Goal: Task Accomplishment & Management: Use online tool/utility

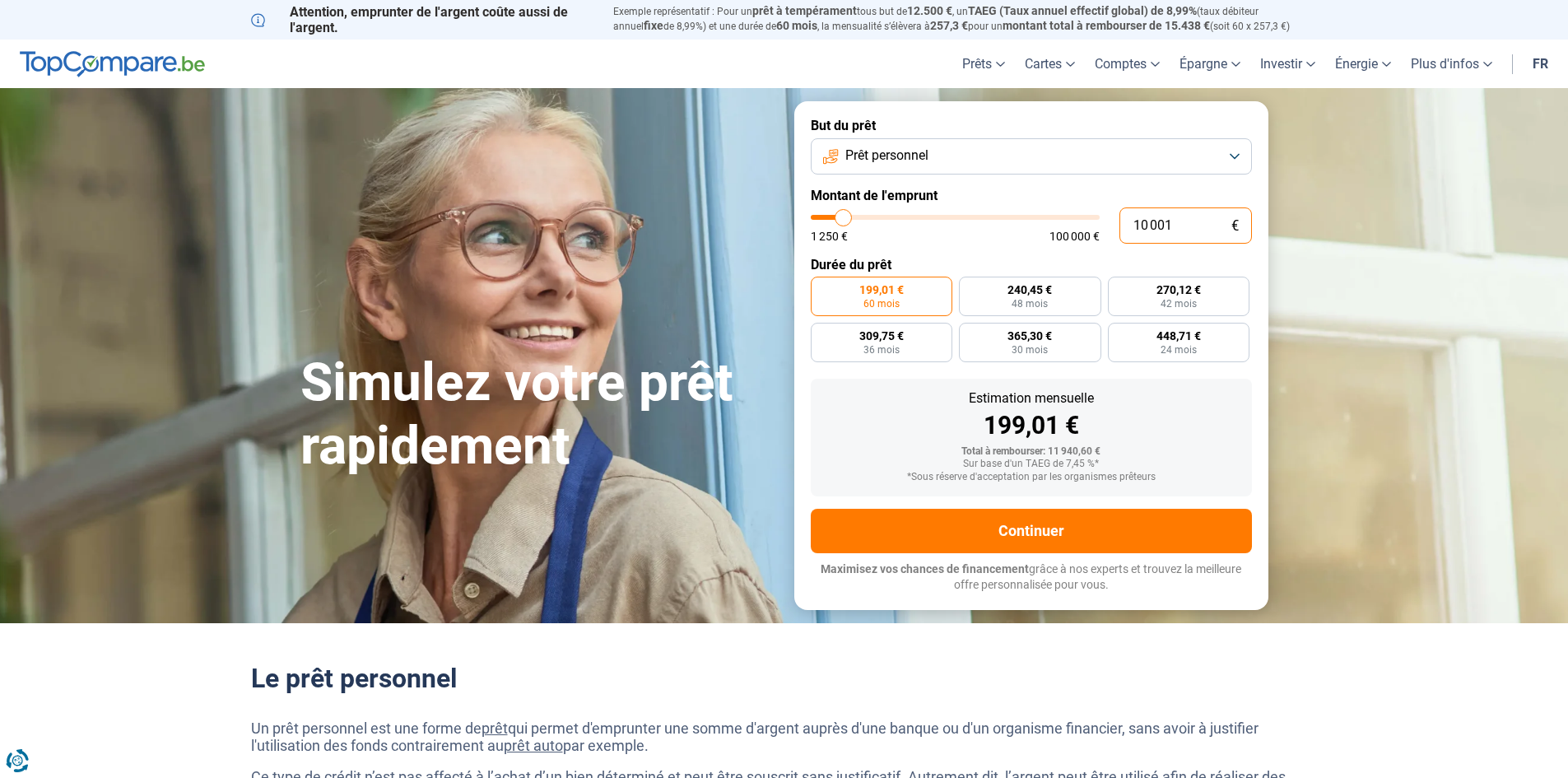
drag, startPoint x: 1175, startPoint y: 227, endPoint x: 1130, endPoint y: 231, distance: 45.2
click at [1130, 231] on input "10 001" at bounding box center [1185, 225] width 133 height 36
type input "1"
type input "1250"
type input "11"
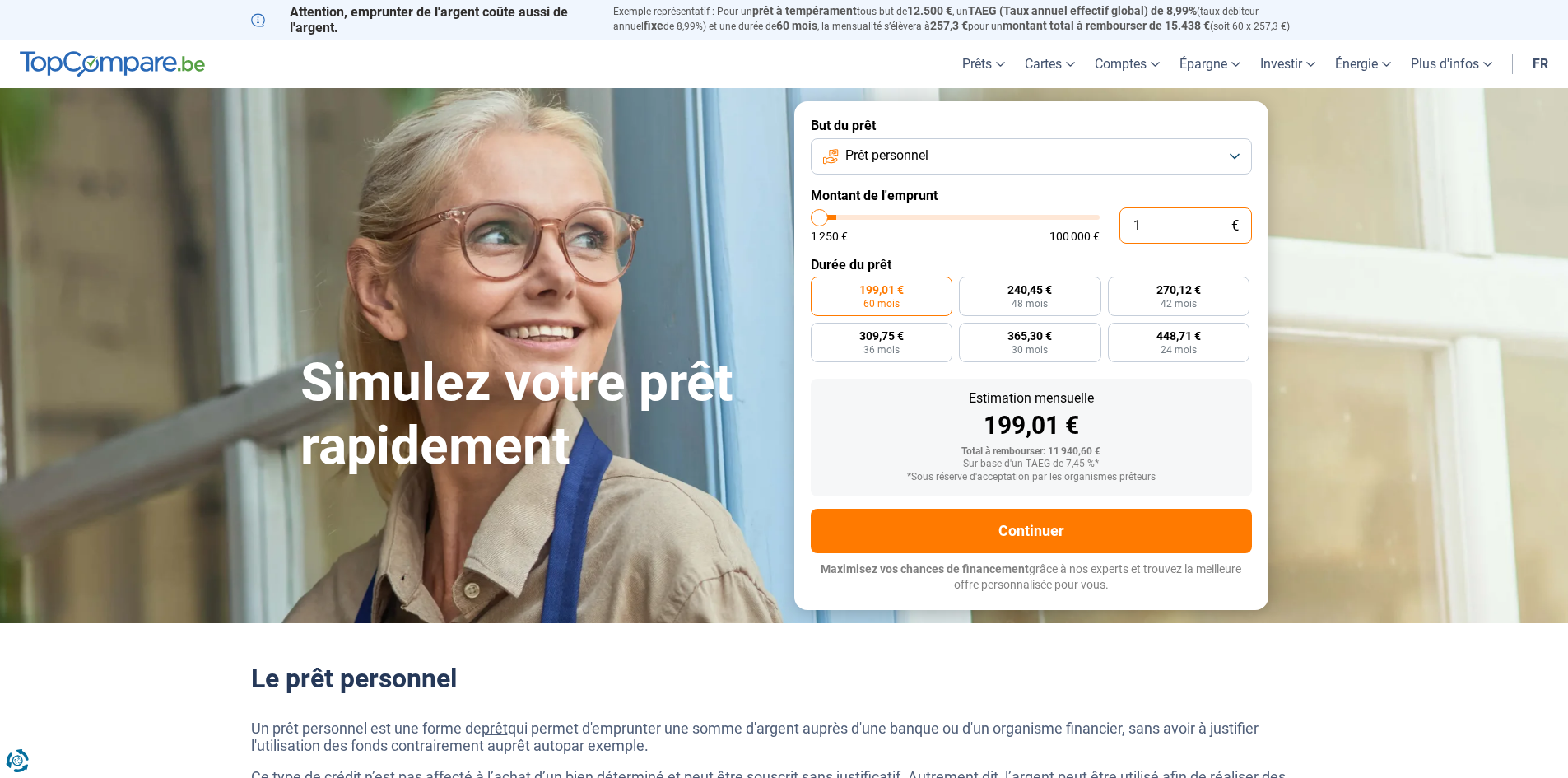
type input "1250"
type input "110"
type input "1250"
type input "1 100"
type input "1250"
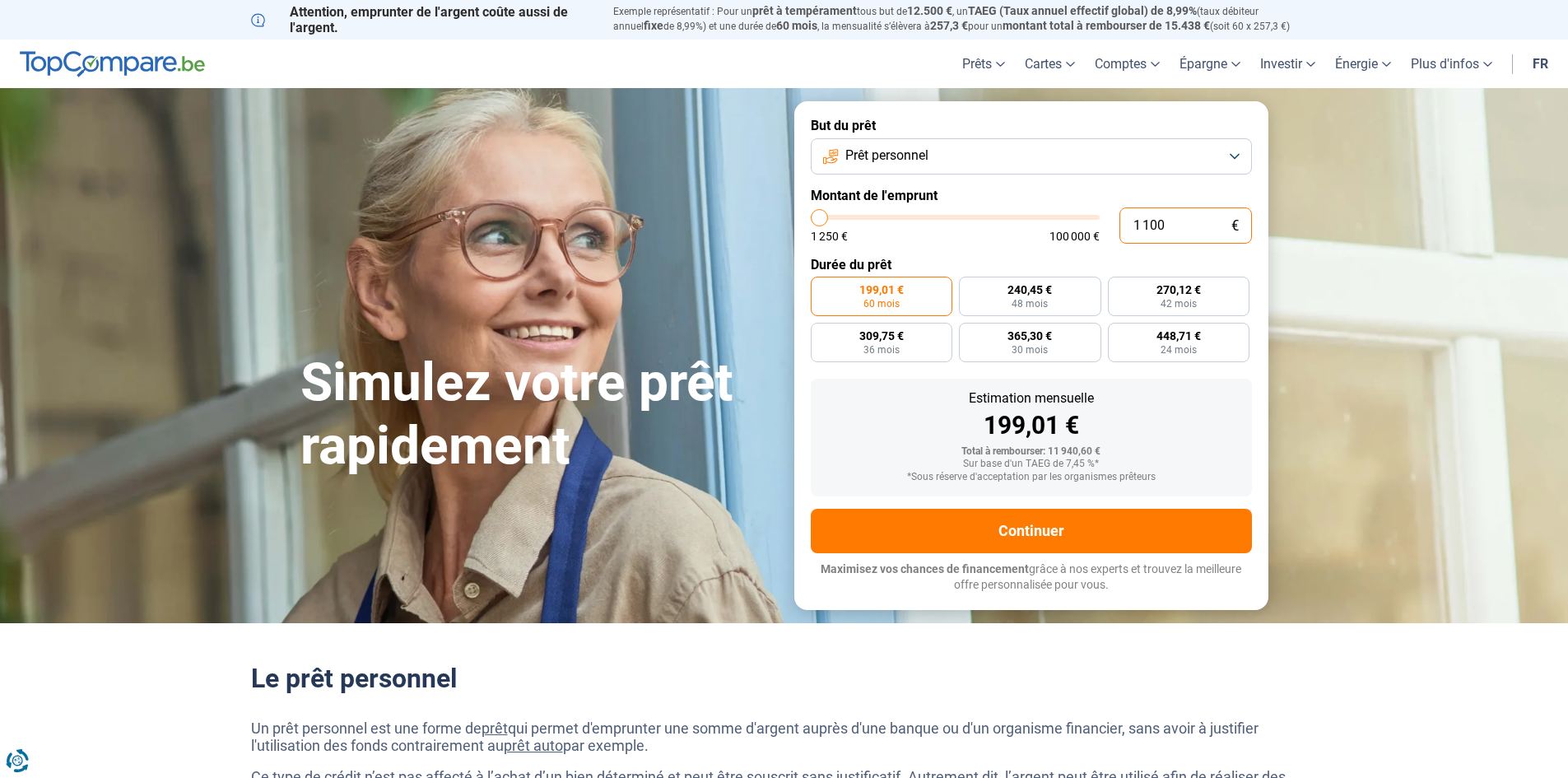
type input "11 000"
type input "11000"
drag, startPoint x: 1173, startPoint y: 226, endPoint x: 1115, endPoint y: 228, distance: 58.0
click at [1115, 228] on div "11 000 € 1 250 € 100 000 €" at bounding box center [1031, 225] width 441 height 36
type input "1"
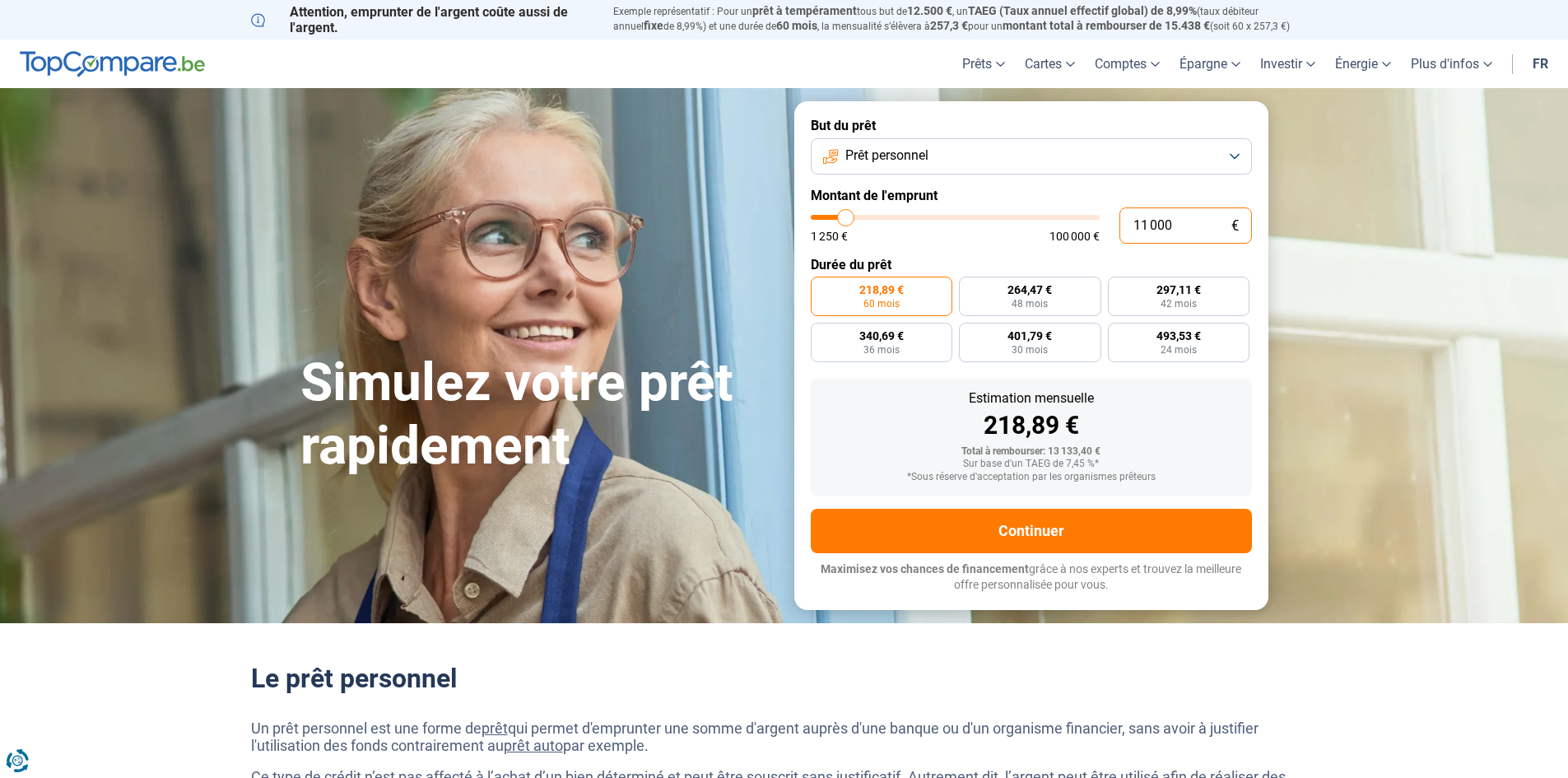
type input "1250"
type input "10"
type input "1250"
type input "100"
type input "1250"
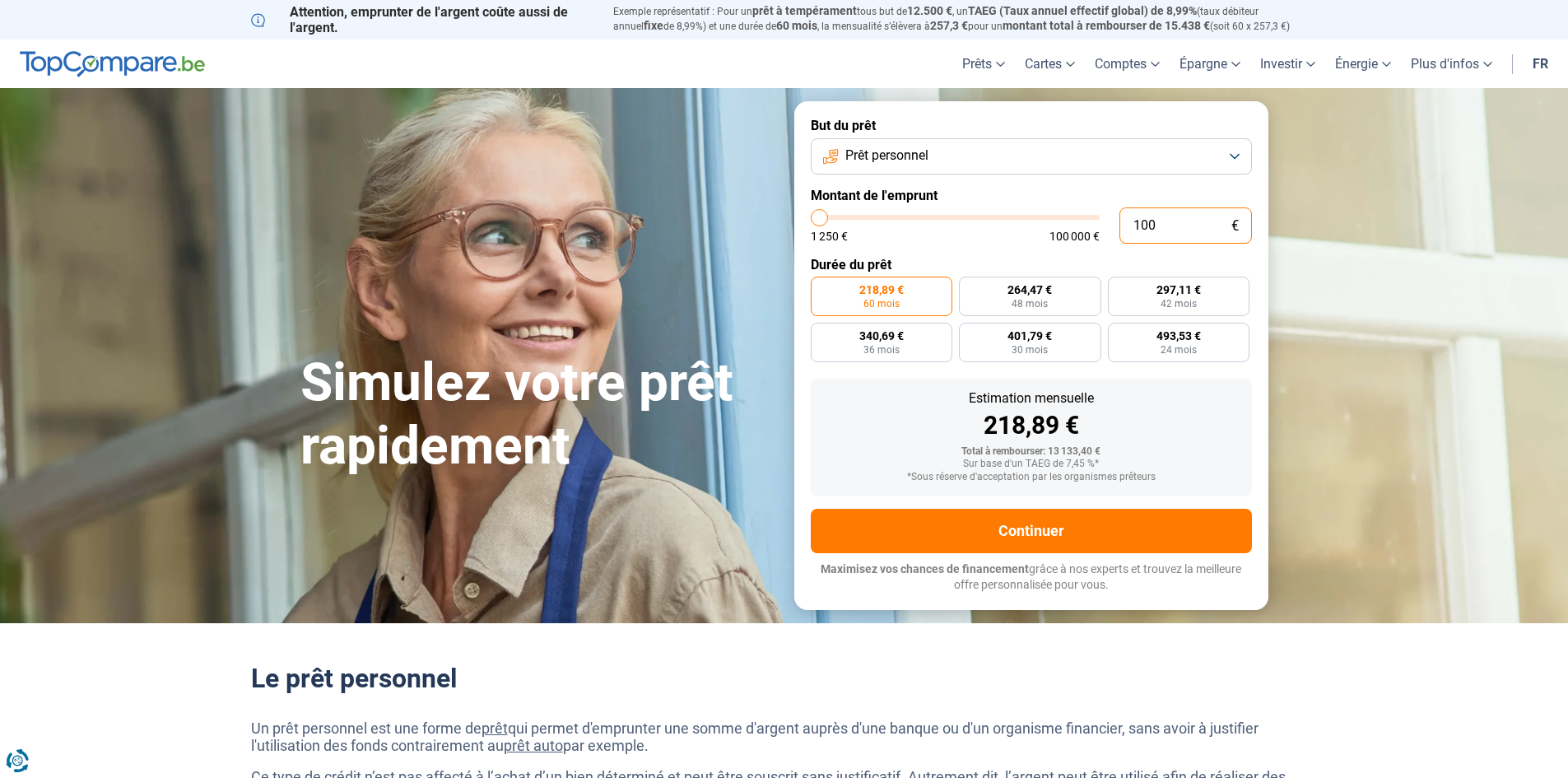
type input "1 000"
type input "1250"
type input "10 000"
type input "10000"
radio input "true"
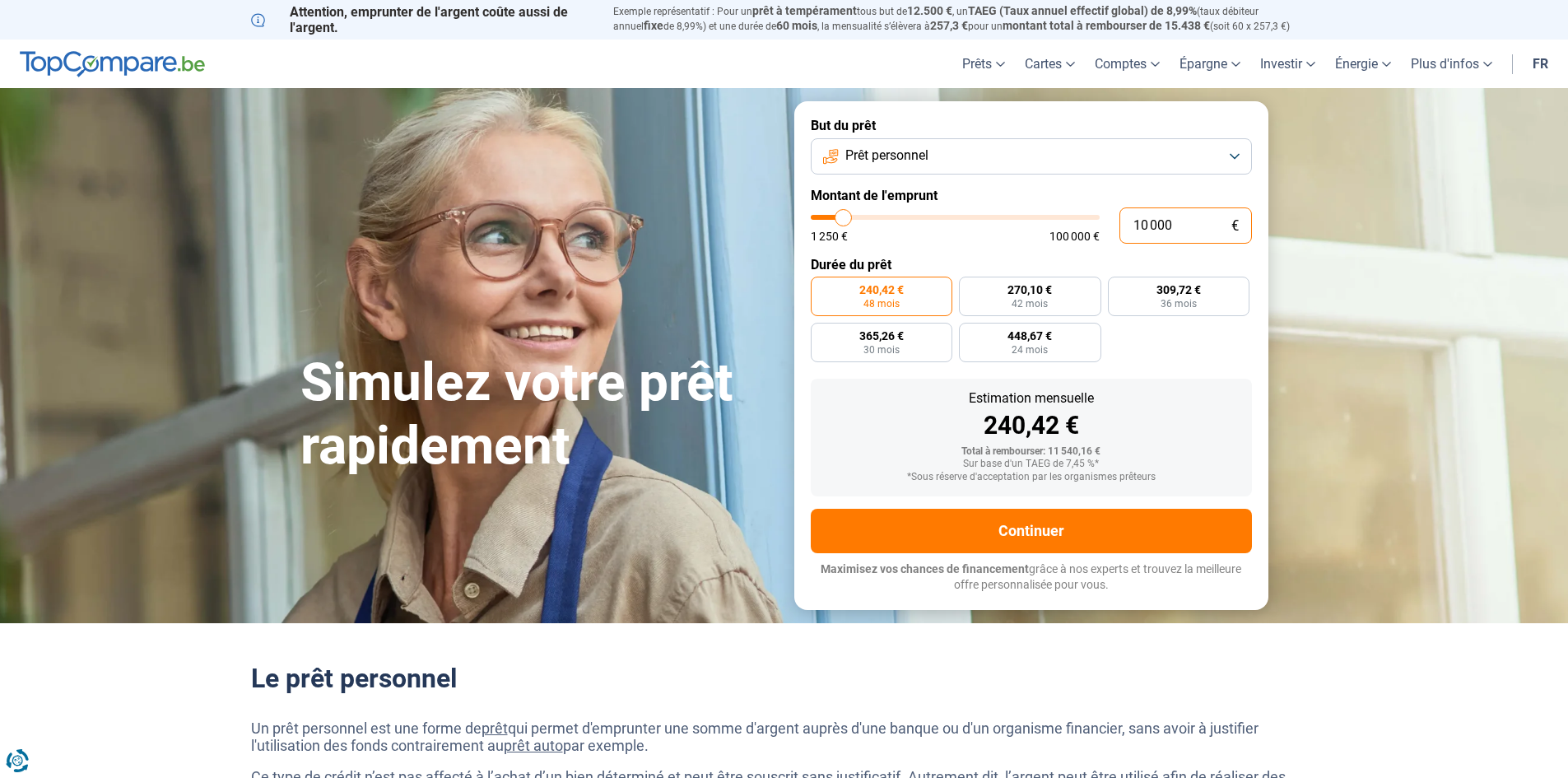
type input "1 000"
type input "1250"
type input "10 001"
type input "10000"
radio input "false"
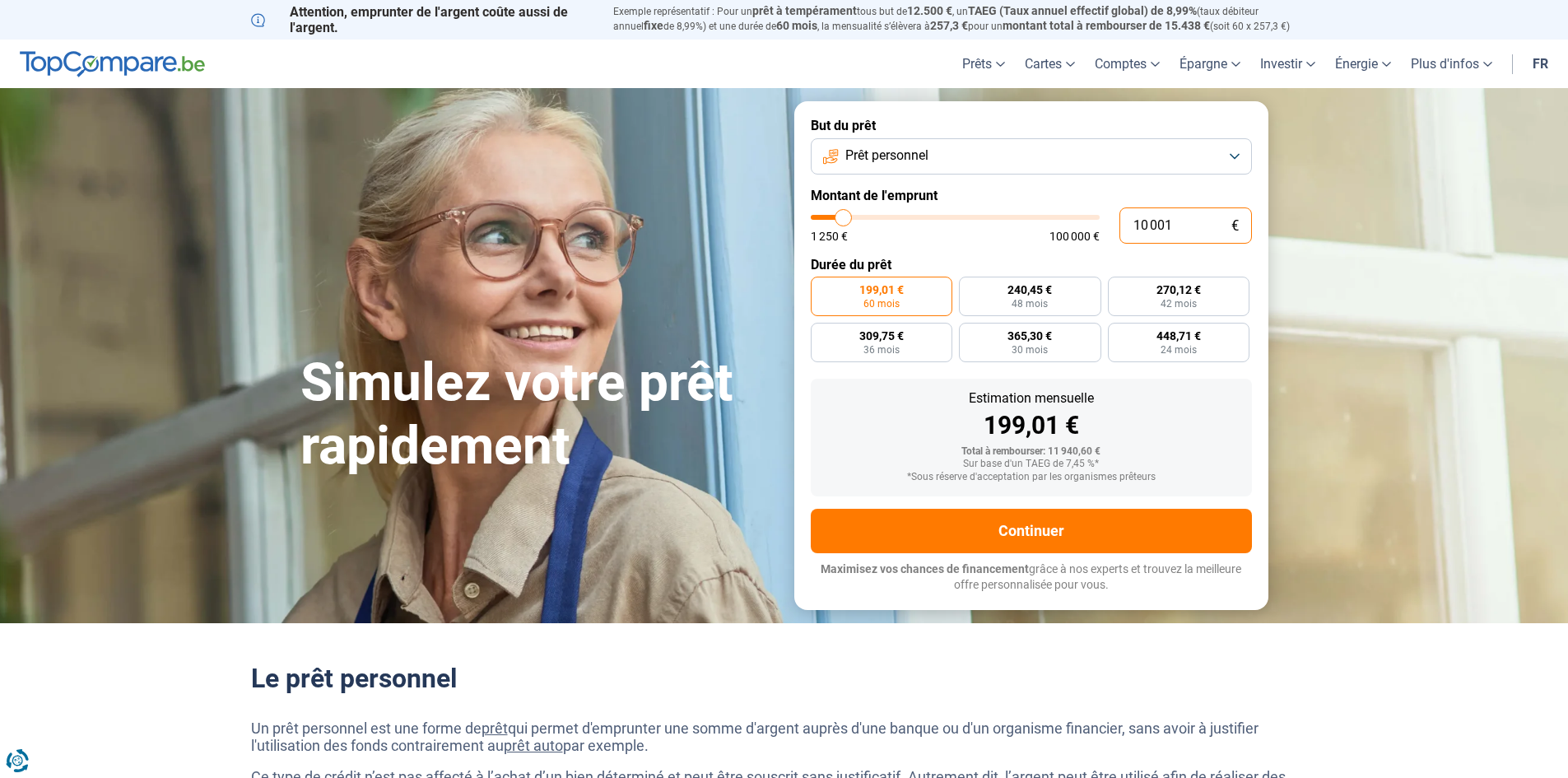
click at [1140, 228] on input "10 001" at bounding box center [1185, 225] width 133 height 36
type input "12 001"
type input "12000"
click at [1180, 221] on input "12 001" at bounding box center [1185, 225] width 133 height 36
type input "1 200"
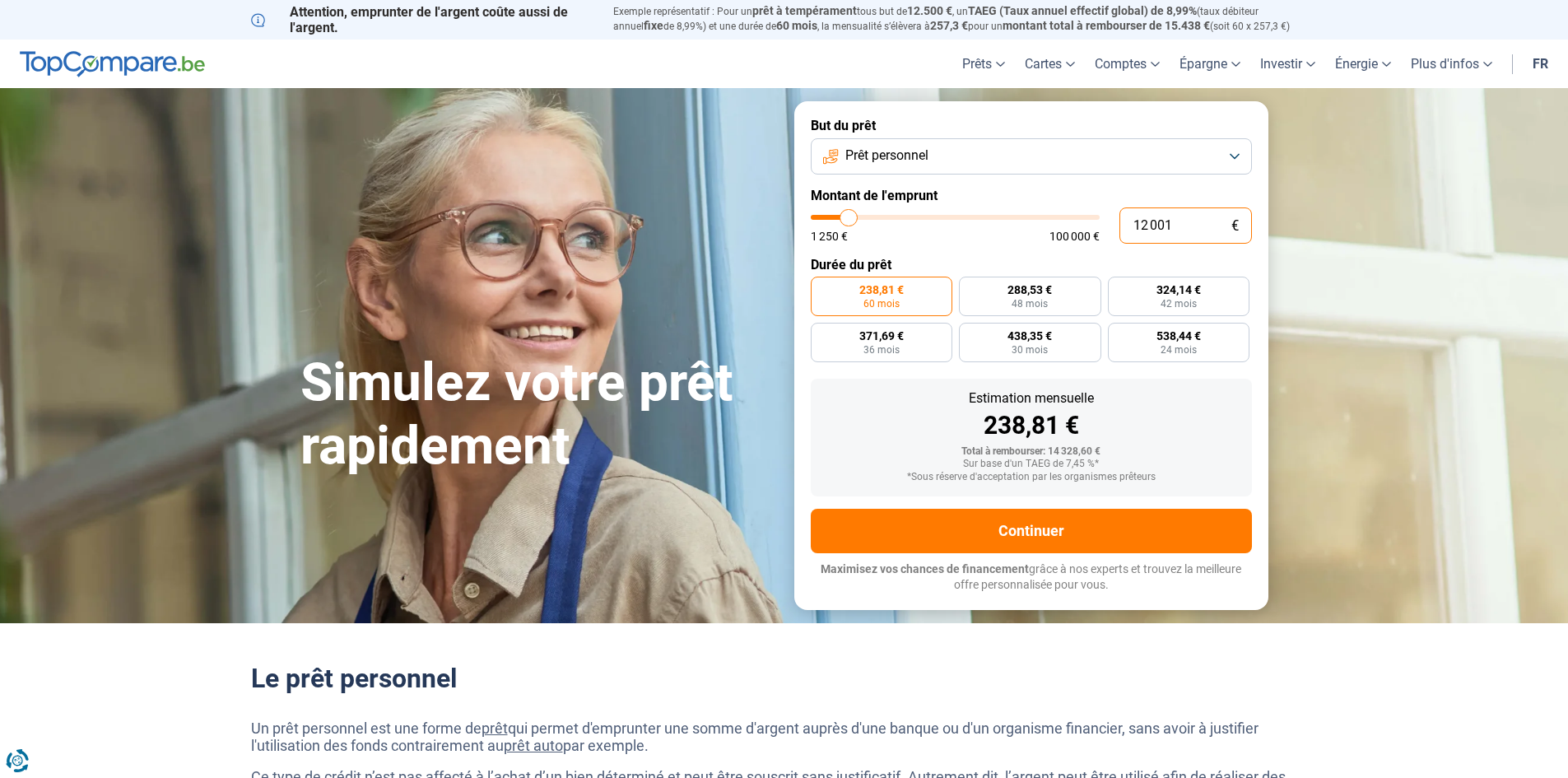
type input "1250"
type input "1 250"
type input "1250"
radio input "true"
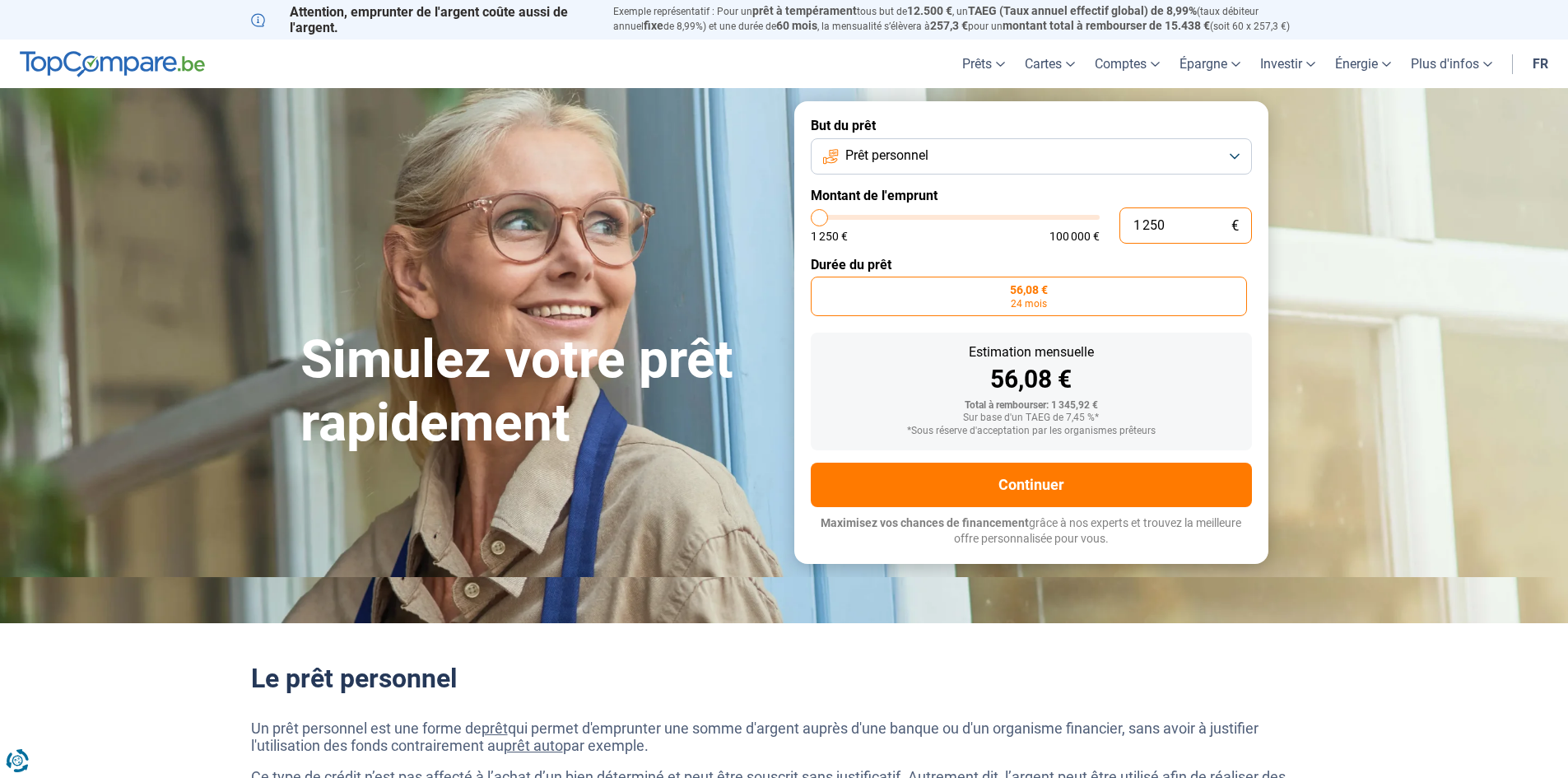
type input "12 500"
type input "12500"
radio input "false"
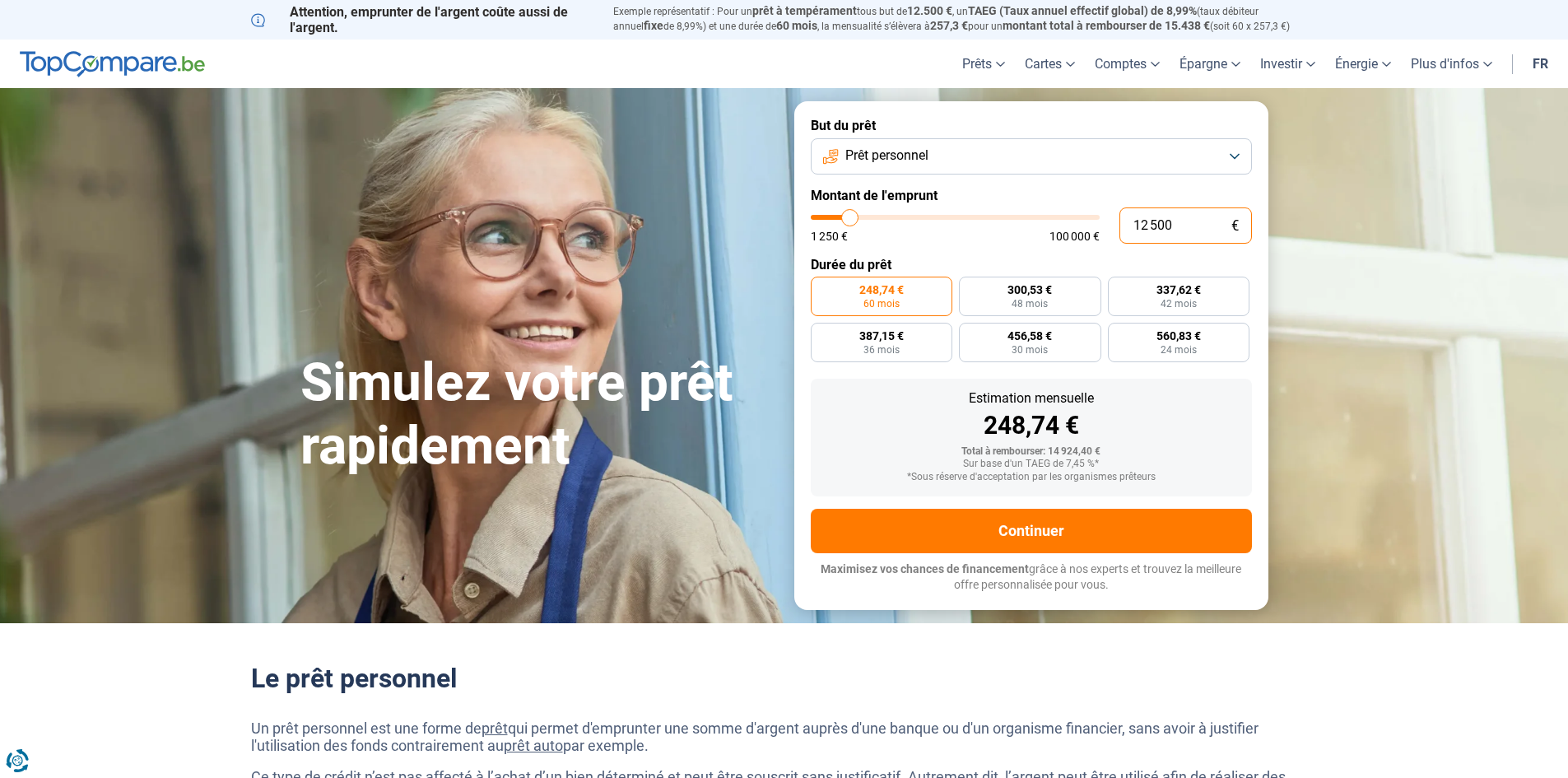
click at [1157, 224] on input "12 500" at bounding box center [1185, 225] width 133 height 36
type input "1 200"
type input "1250"
type input "1 250"
type input "1250"
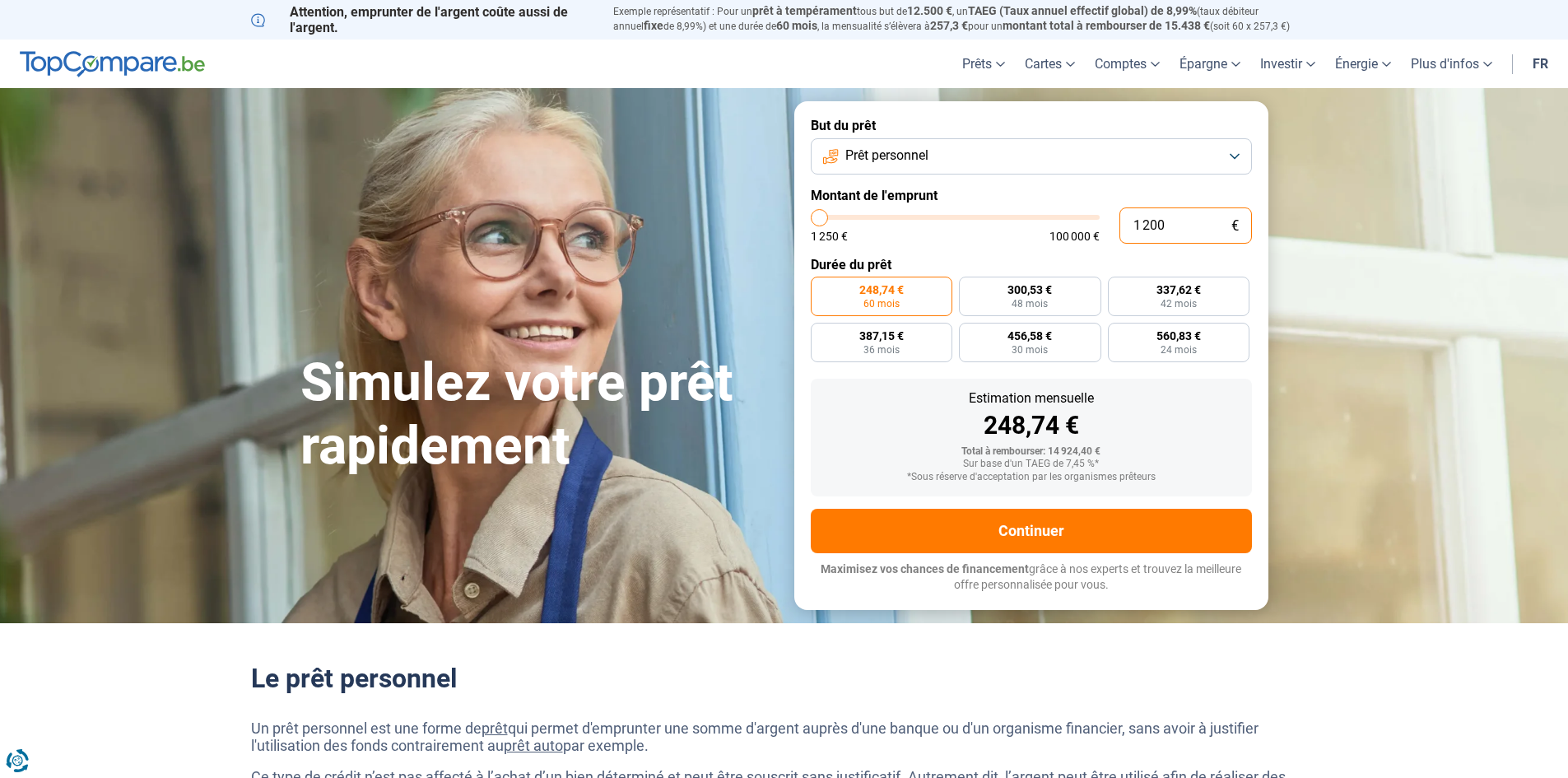
radio input "true"
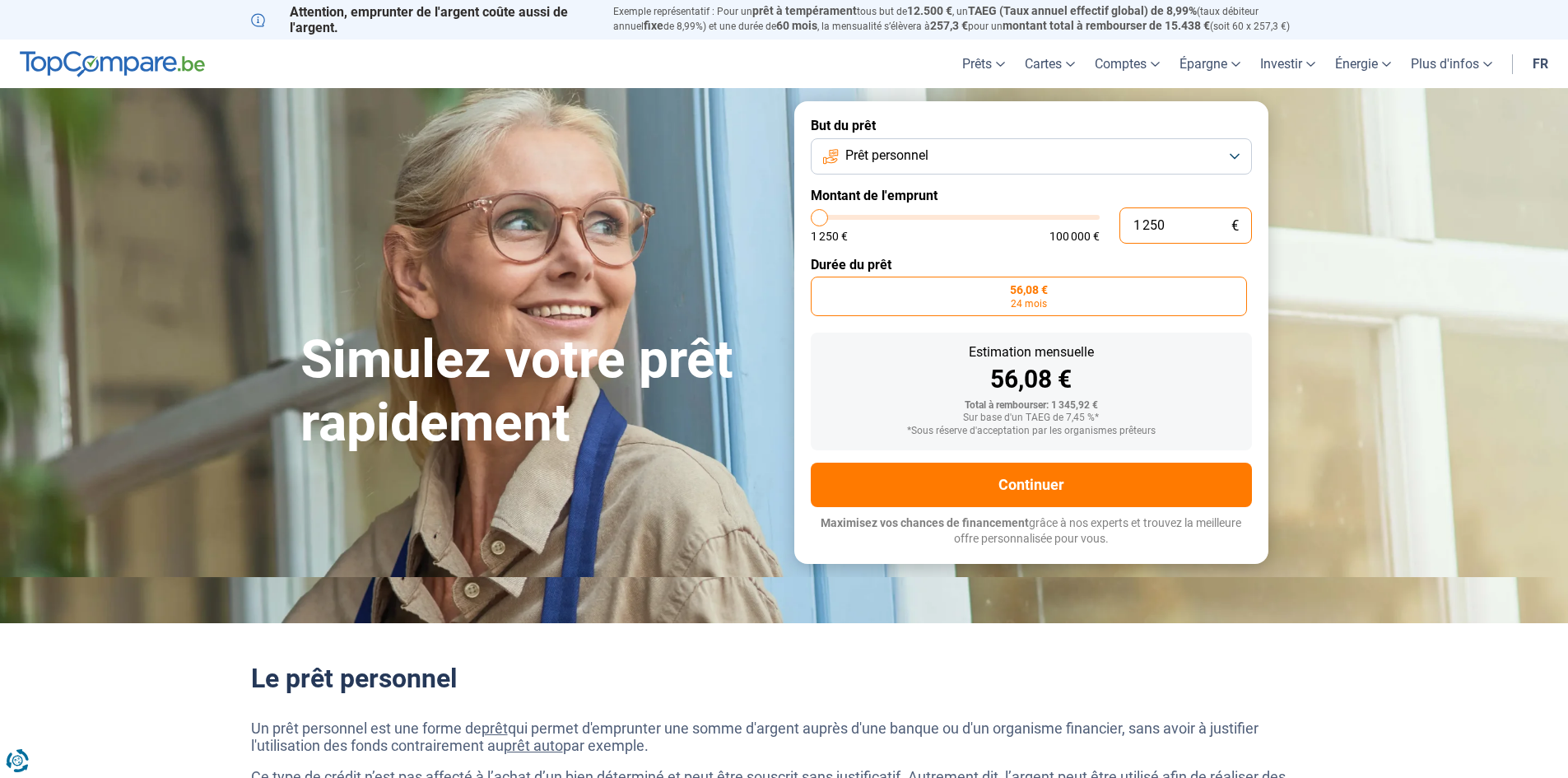
type input "12 500"
type input "12500"
radio input "false"
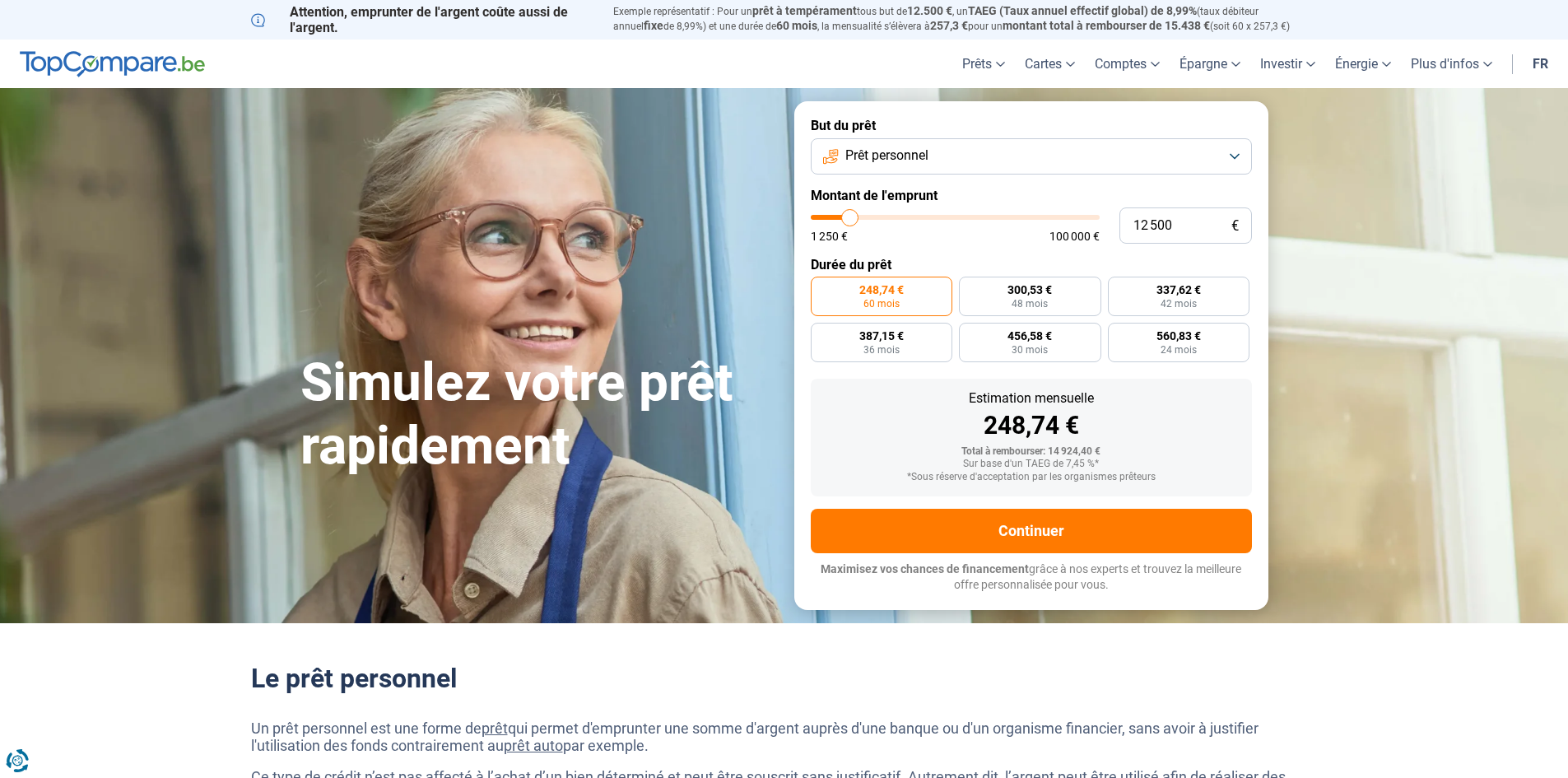
click at [1188, 271] on label "Durée du prêt" at bounding box center [1031, 265] width 441 height 16
drag, startPoint x: 1186, startPoint y: 226, endPoint x: 1083, endPoint y: 225, distance: 103.0
click at [1083, 225] on div "12 500 € 1 250 € 100 000 €" at bounding box center [1031, 225] width 441 height 36
type input "1"
type input "1250"
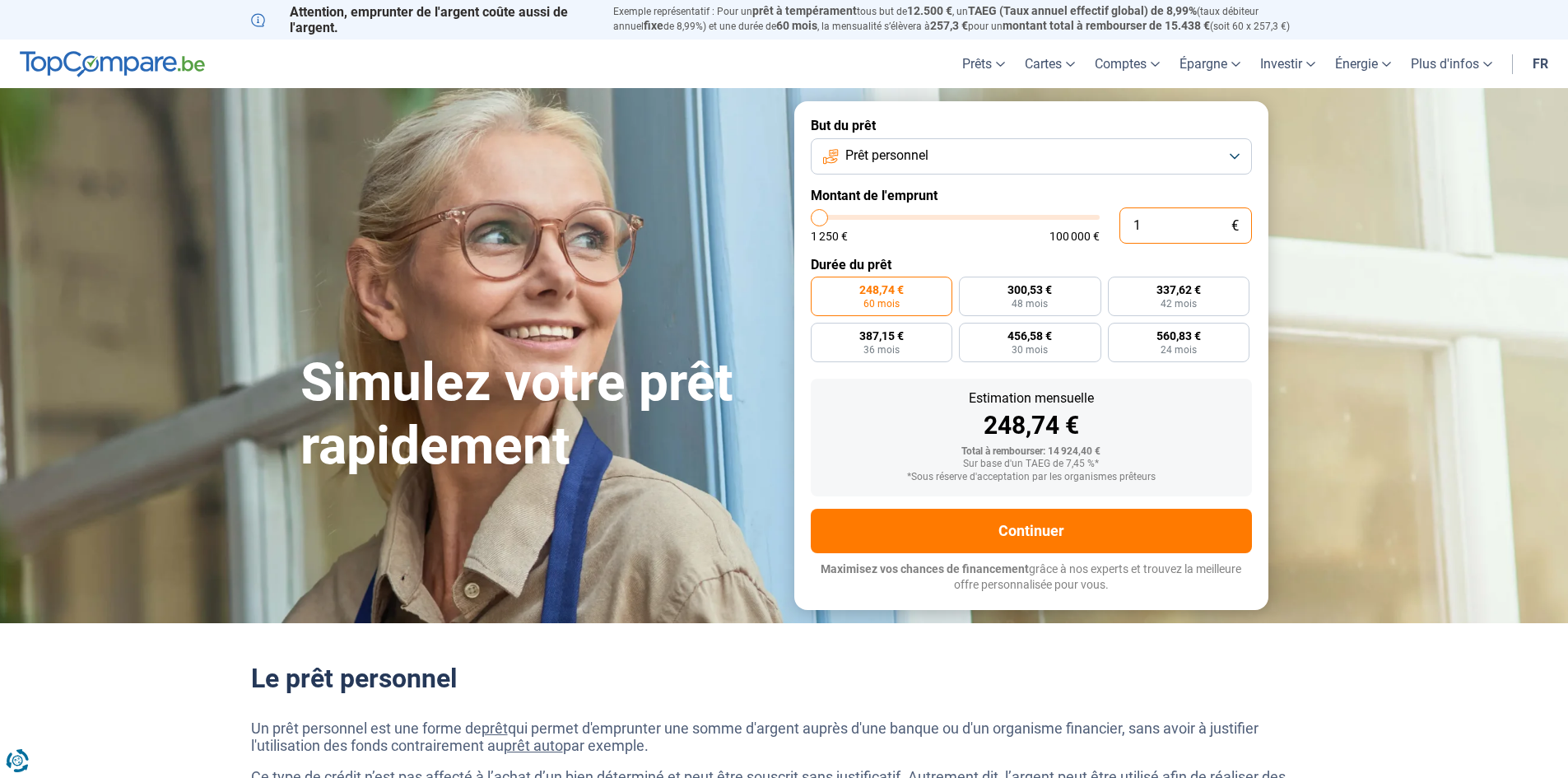
type input "12"
type input "1250"
type input "120"
type input "1250"
type input "1 200"
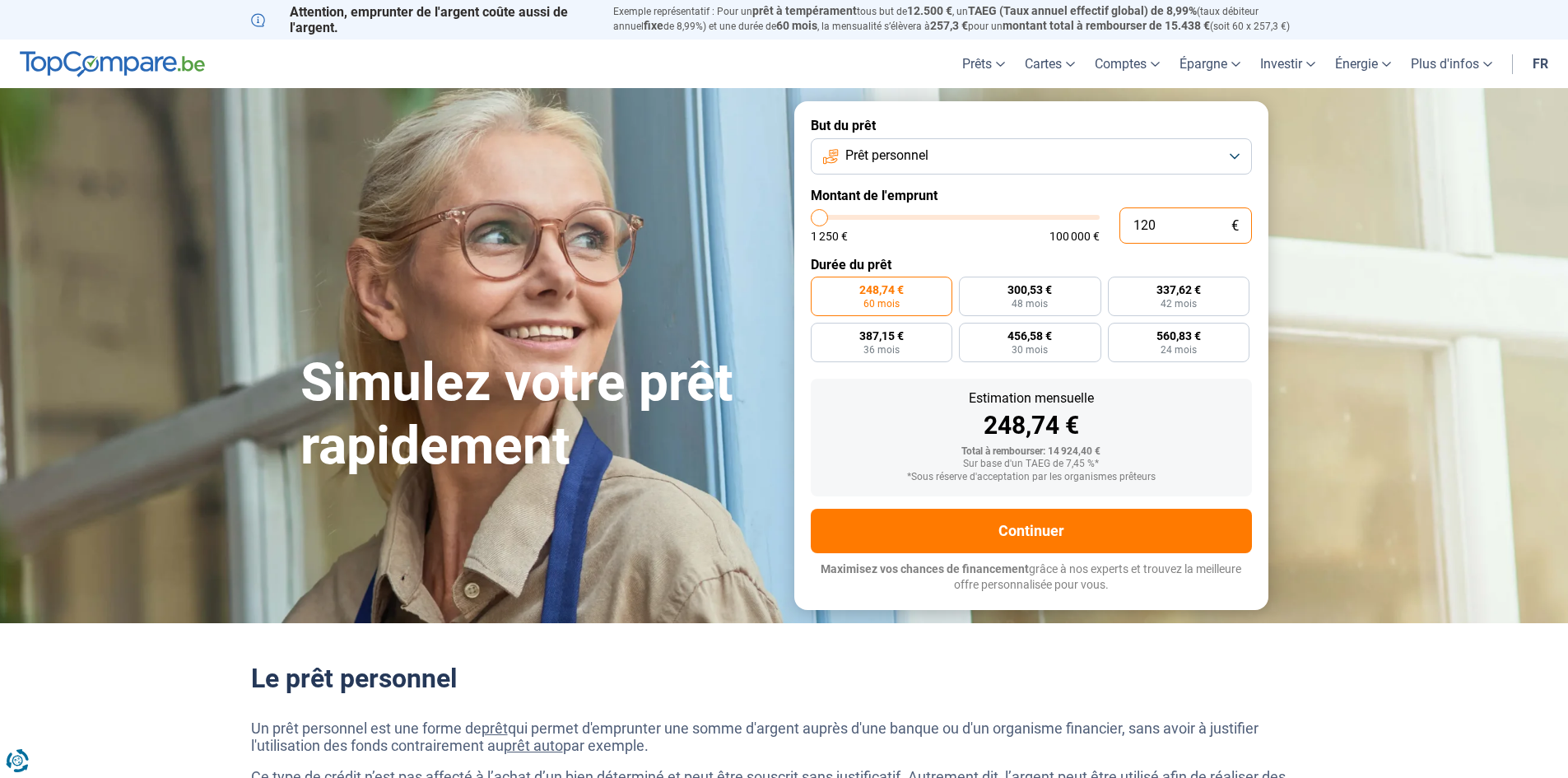
type input "1250"
type input "12 000"
type input "12000"
drag, startPoint x: 1172, startPoint y: 229, endPoint x: 1141, endPoint y: 230, distance: 31.0
click at [1141, 230] on input "12 000" at bounding box center [1185, 225] width 133 height 36
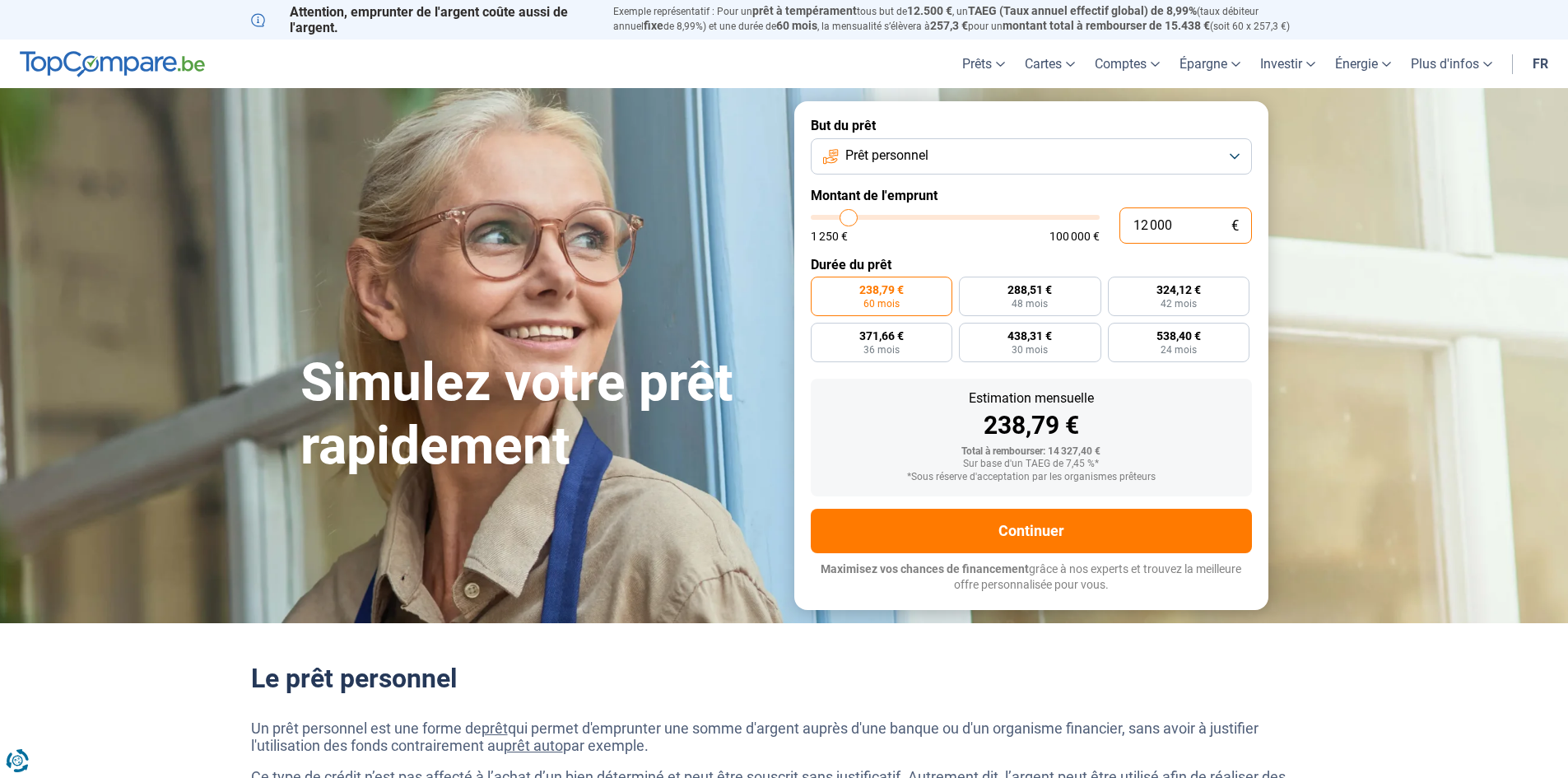
type input "11"
type input "1250"
type input "1 250"
type input "1250"
radio input "true"
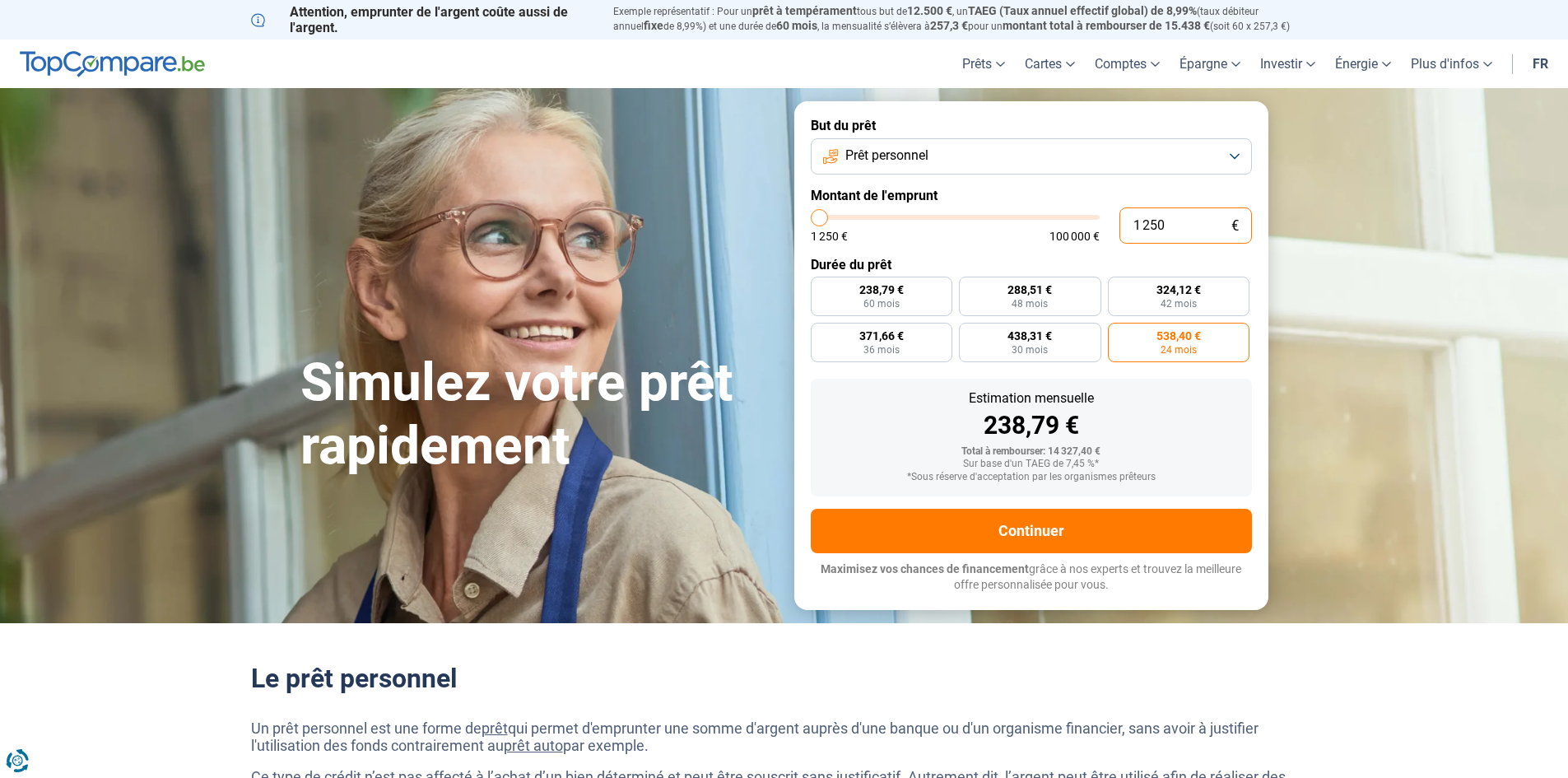
type input "12 500"
type input "12500"
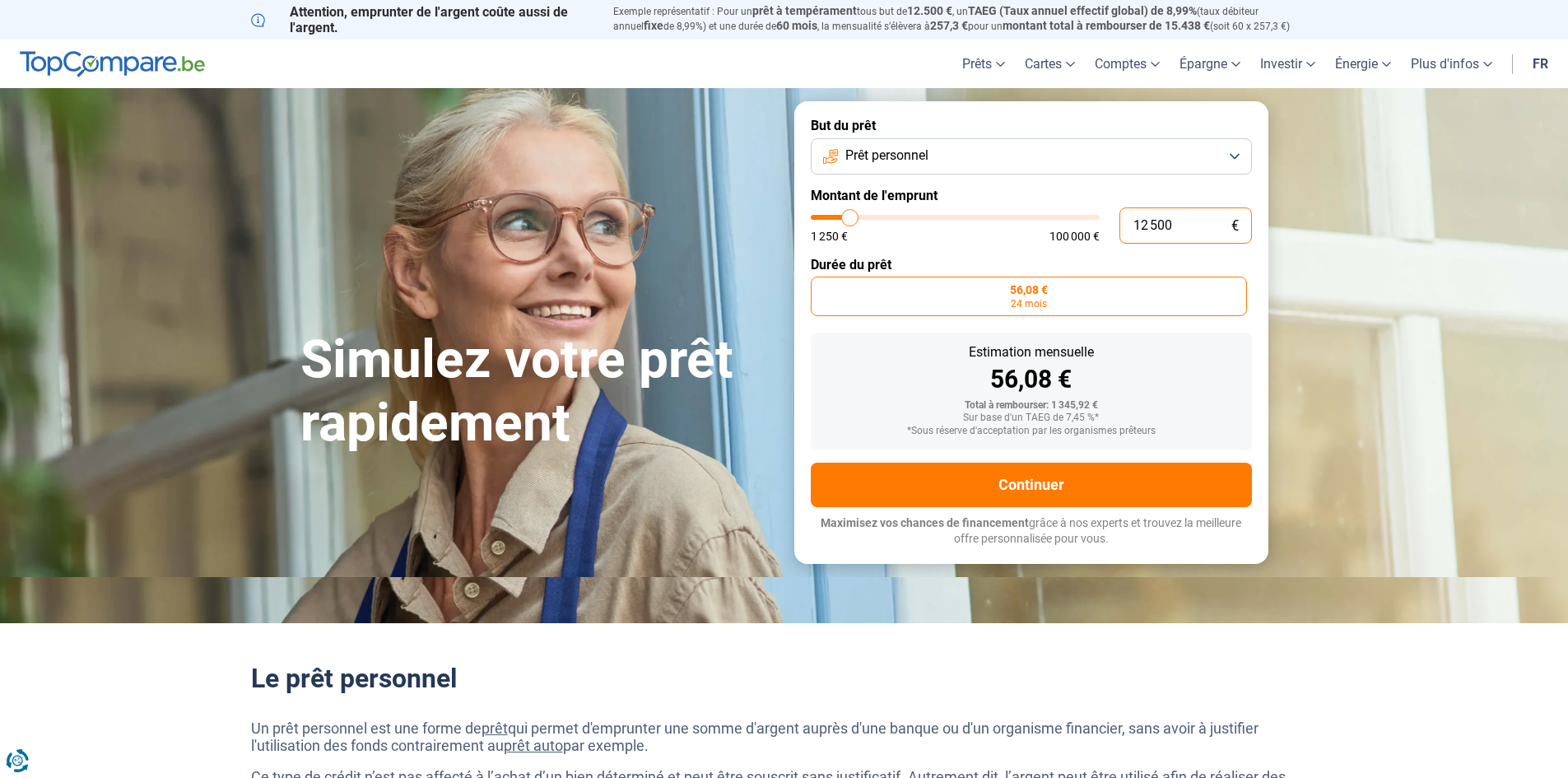
type input "125 000"
type input "100000"
type input "100 000"
type input "100000"
radio input "false"
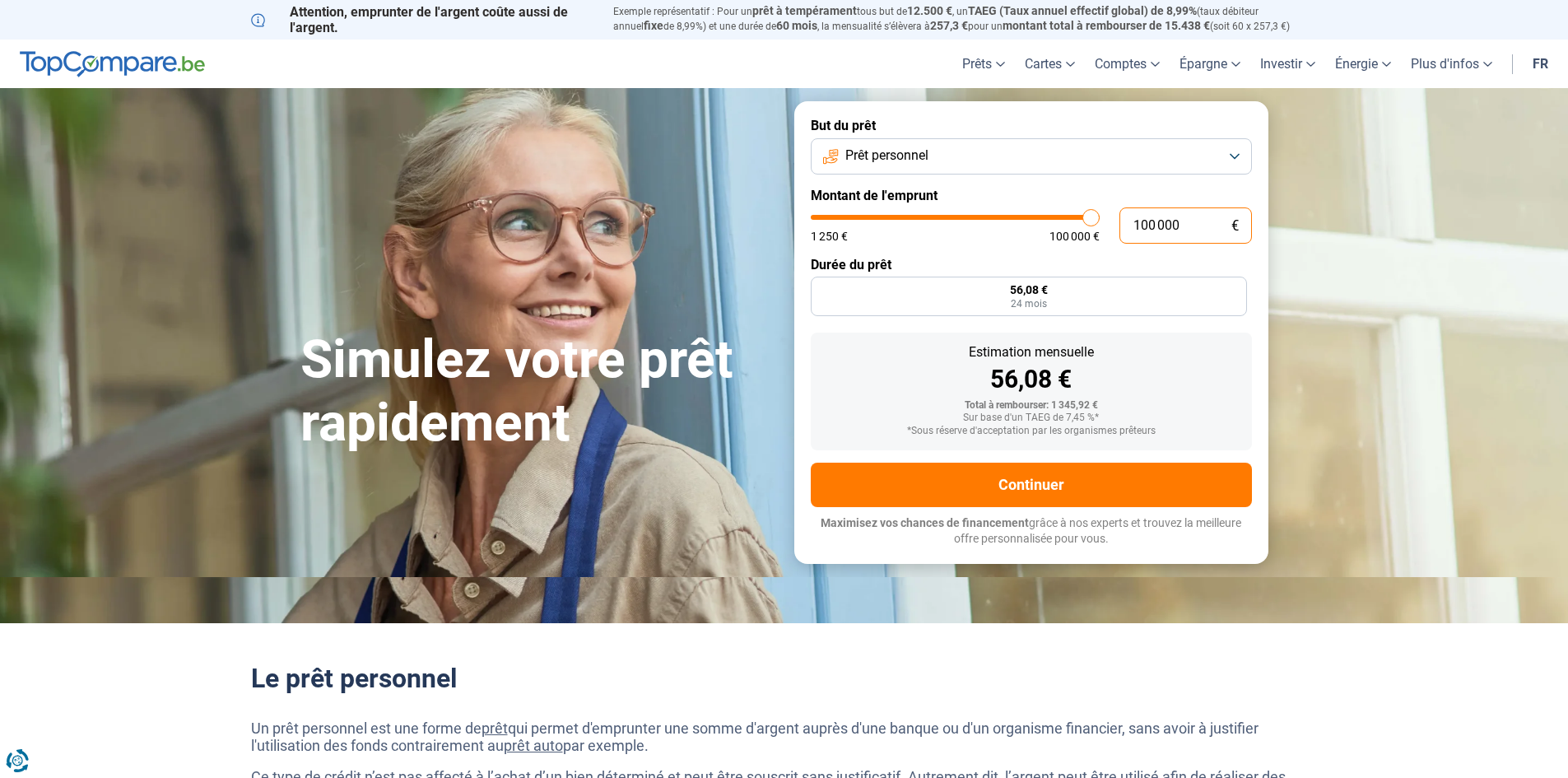
drag, startPoint x: 1196, startPoint y: 222, endPoint x: 1045, endPoint y: 230, distance: 151.2
click at [1045, 230] on div "100 000 € 1 250 € 100 000 €" at bounding box center [1031, 225] width 441 height 36
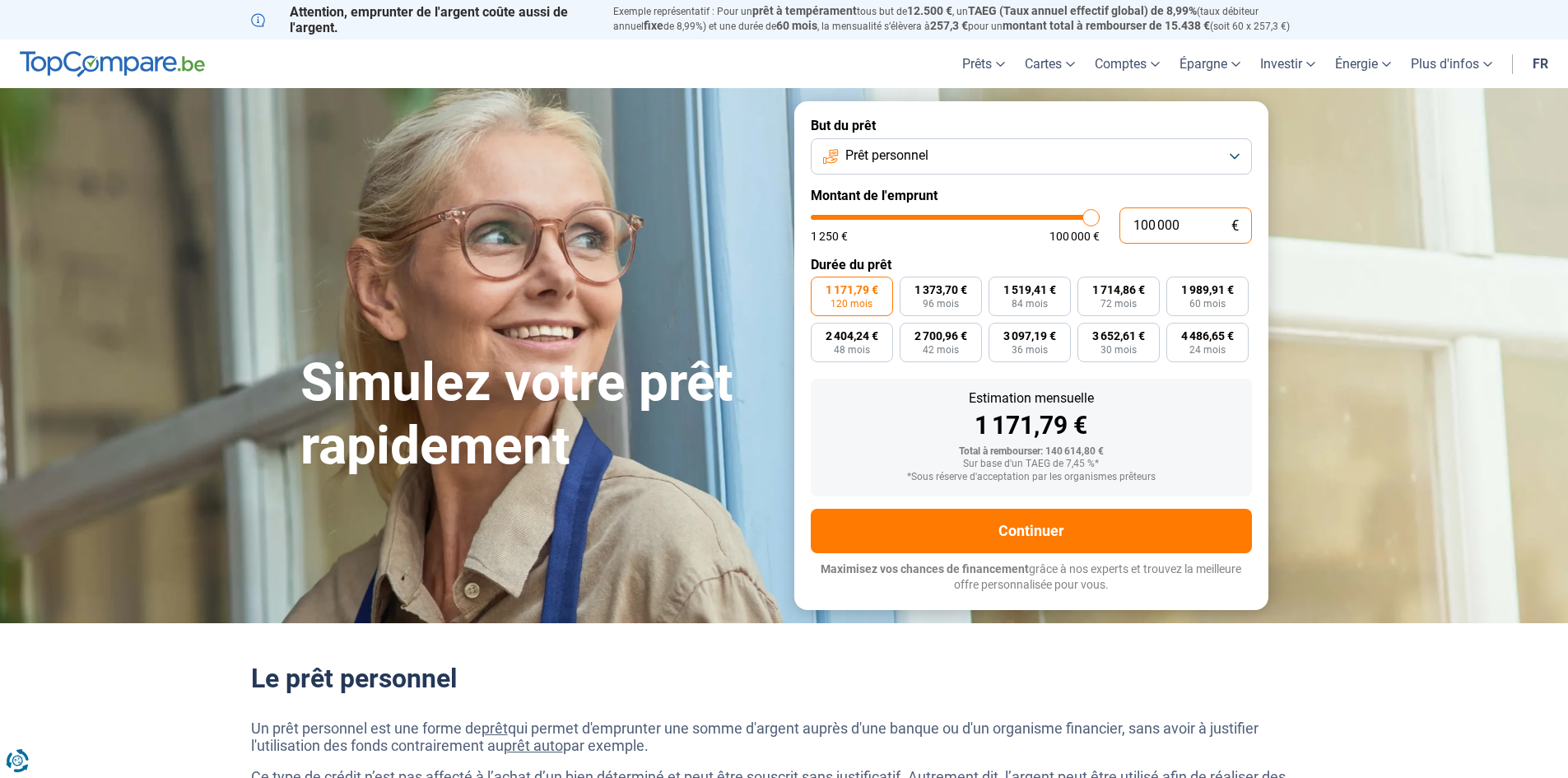
type input "1"
type input "1250"
type input "11"
type input "1250"
type input "110"
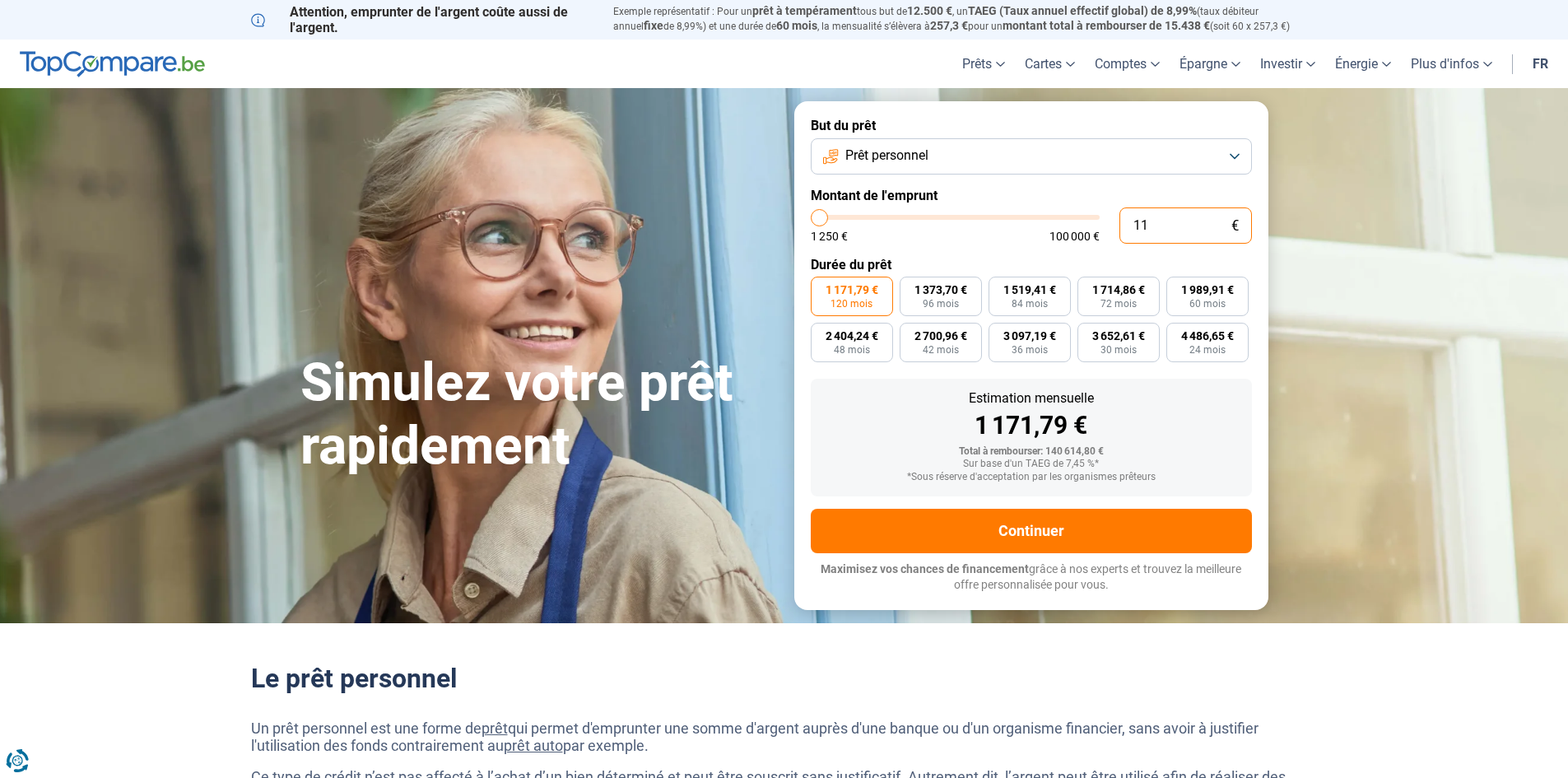
type input "1250"
type input "1 100"
type input "1250"
type input "11 000"
type input "11000"
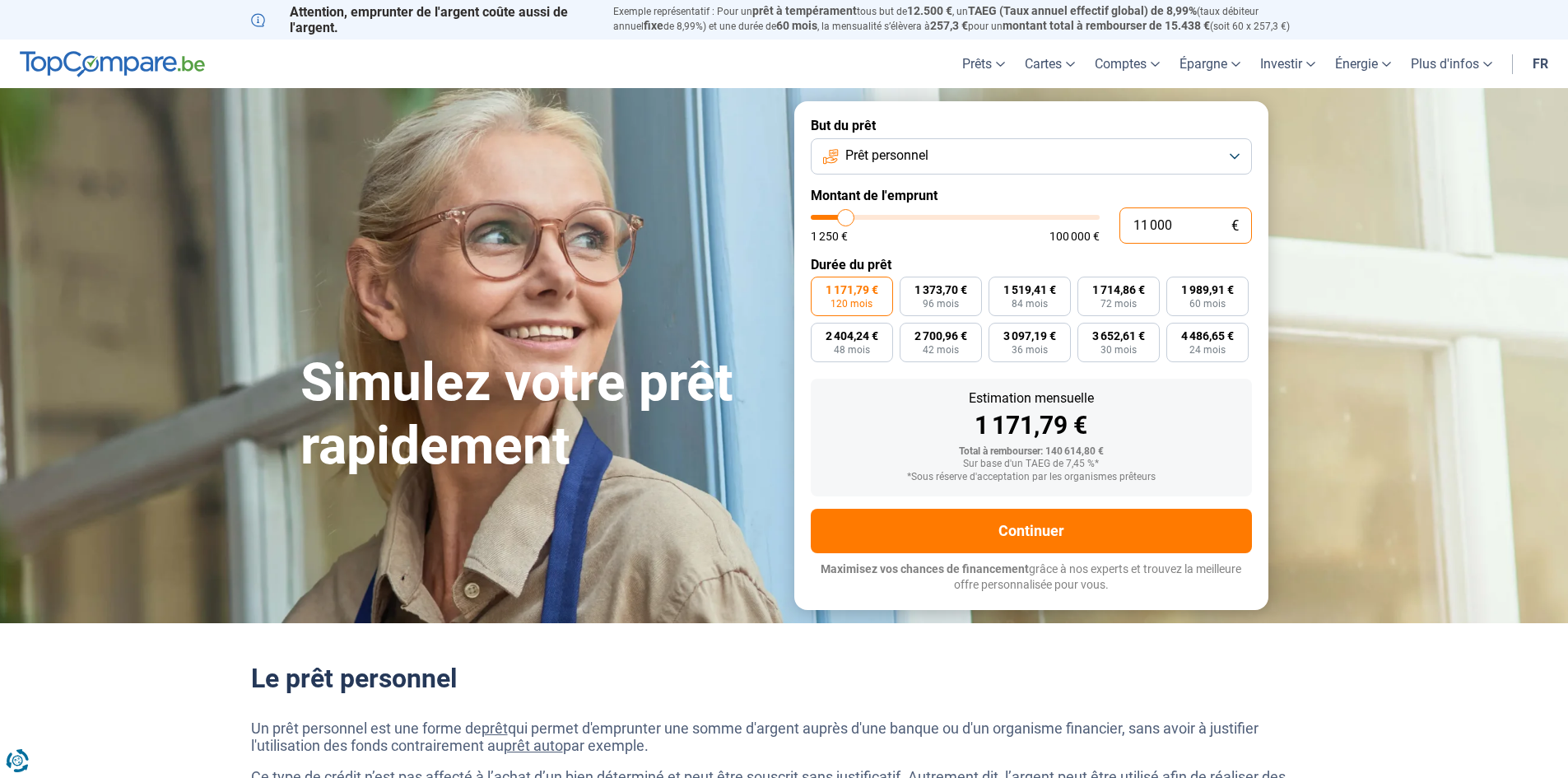
radio input "true"
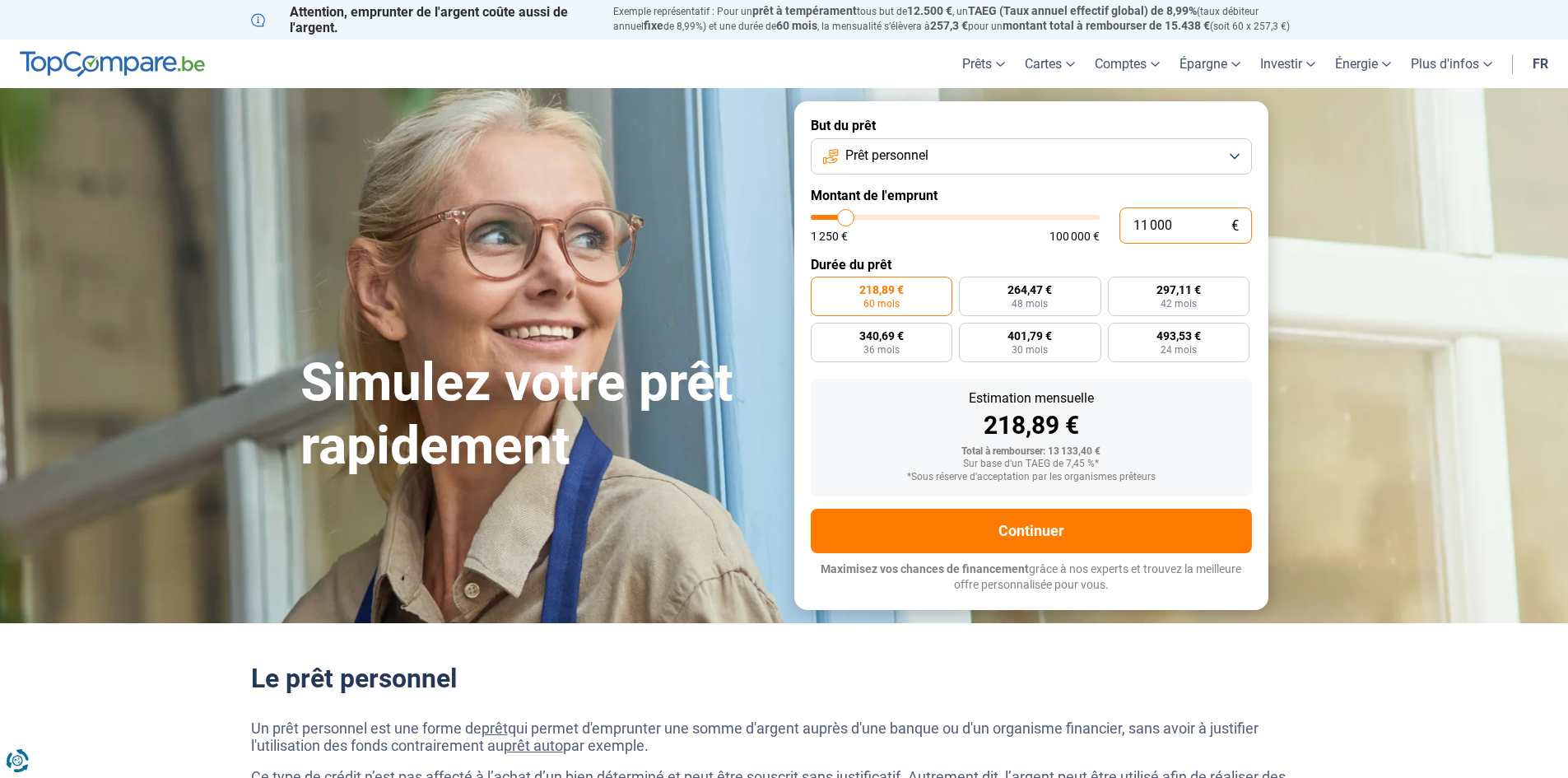
drag, startPoint x: 1197, startPoint y: 226, endPoint x: 1119, endPoint y: 226, distance: 78.0
click at [1119, 226] on input "11 000" at bounding box center [1185, 225] width 133 height 36
type input "2"
type input "1250"
type input "20"
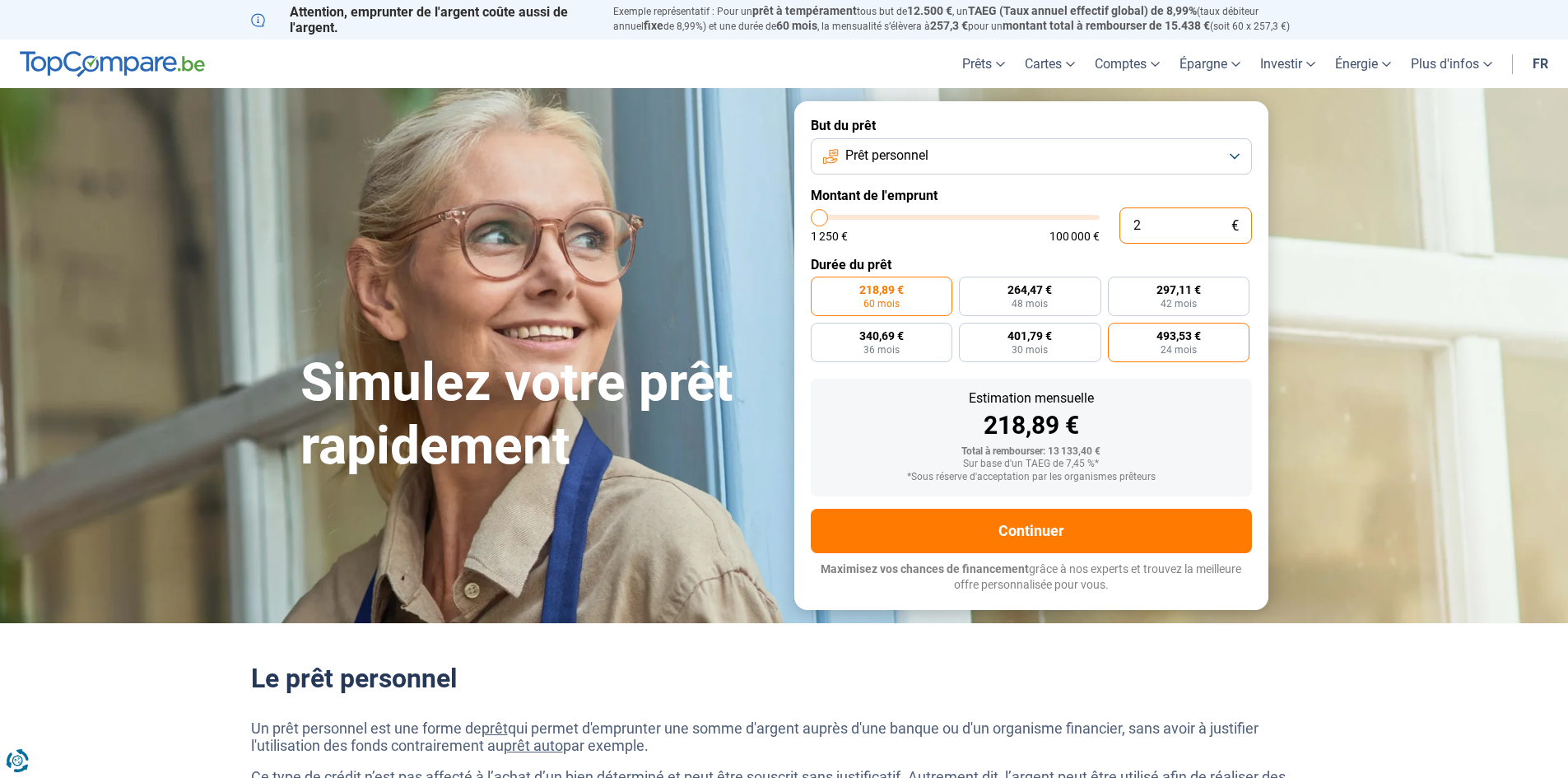
type input "1250"
type input "200"
type input "1250"
type input "2 000"
type input "2000"
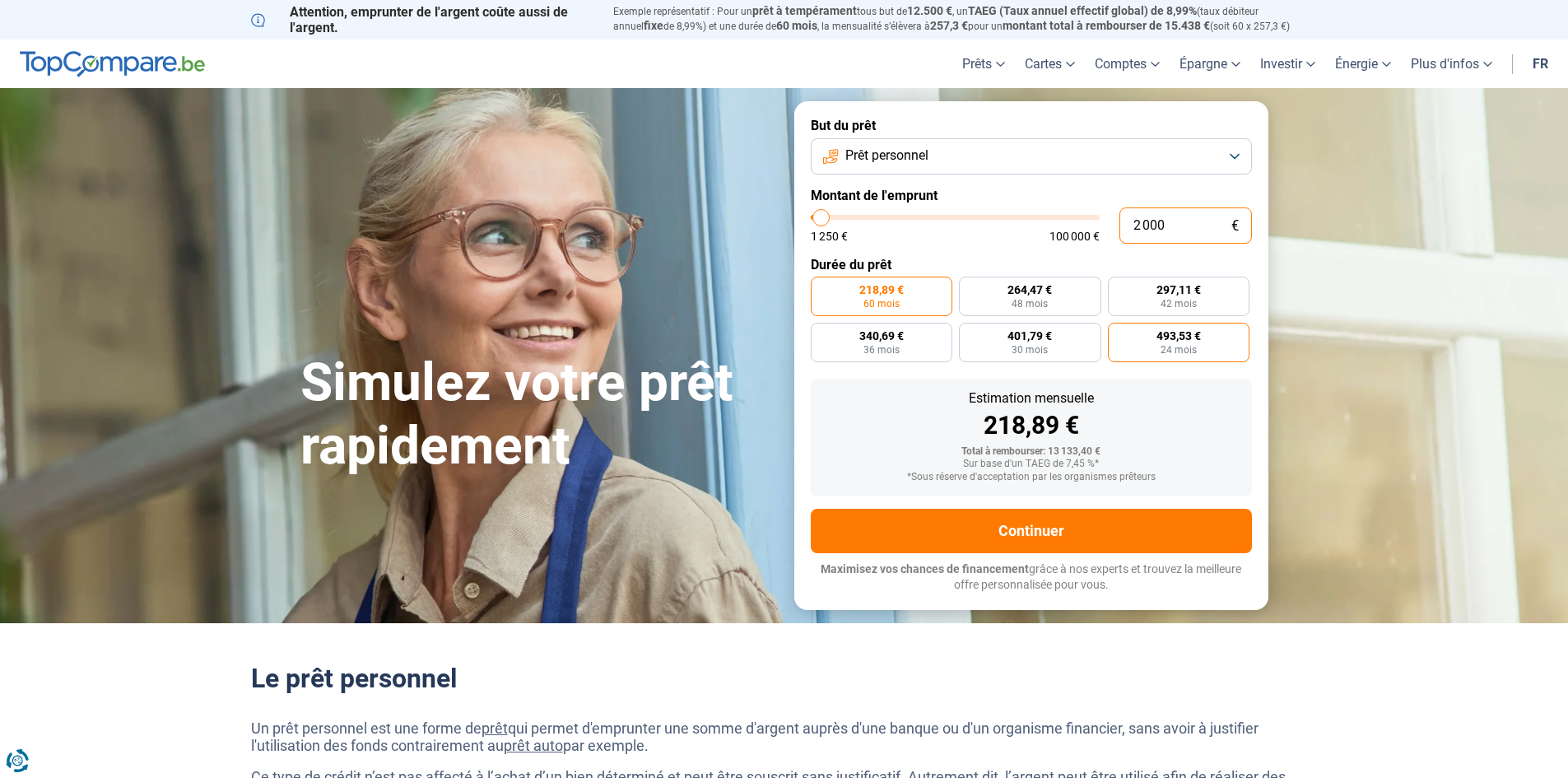
radio input "true"
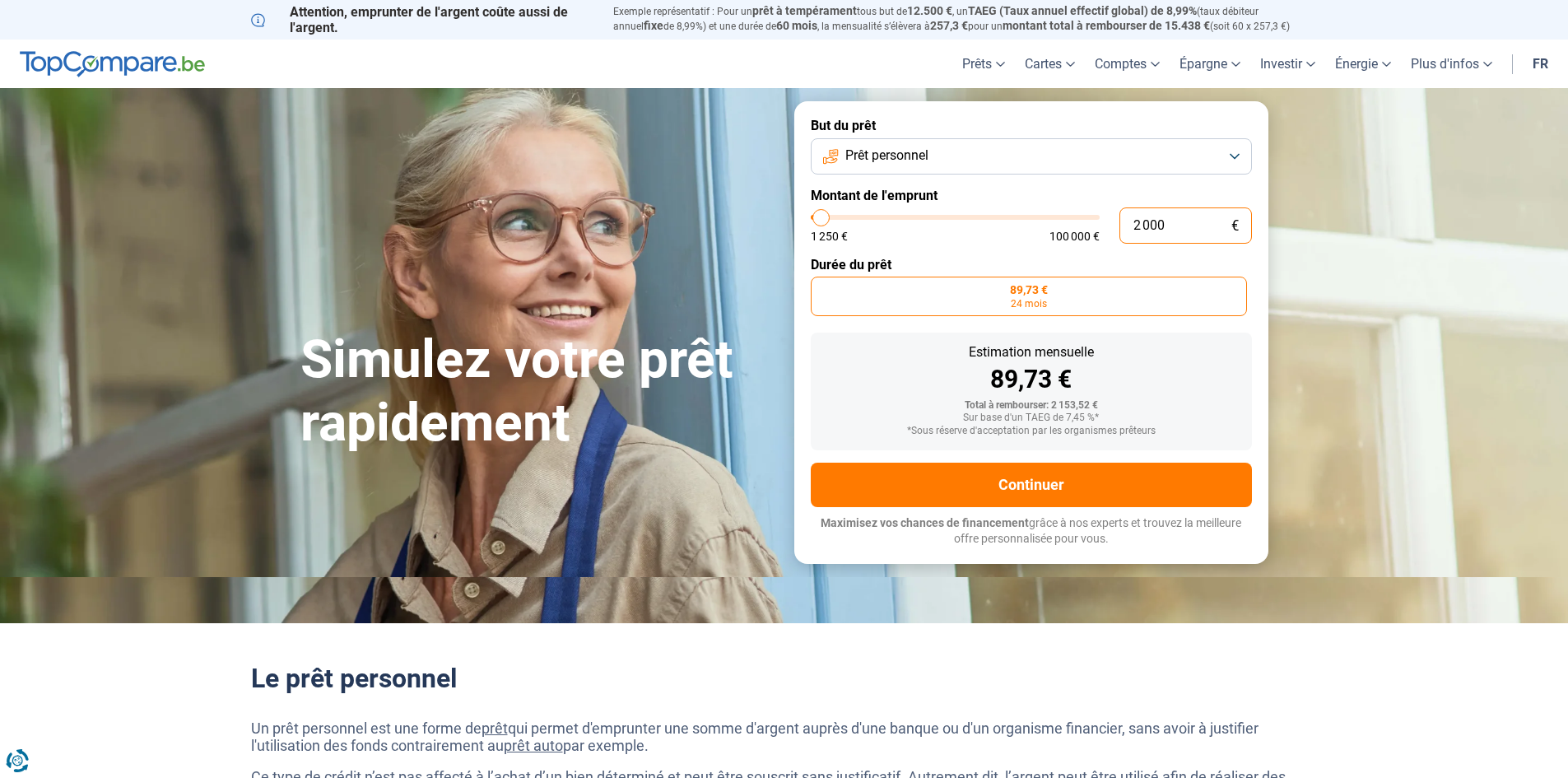
drag, startPoint x: 1174, startPoint y: 227, endPoint x: 1114, endPoint y: 227, distance: 60.0
click at [1114, 227] on div "2 000 € 1 250 € 100 000 €" at bounding box center [1031, 225] width 441 height 36
type input "1"
type input "1250"
type input "16"
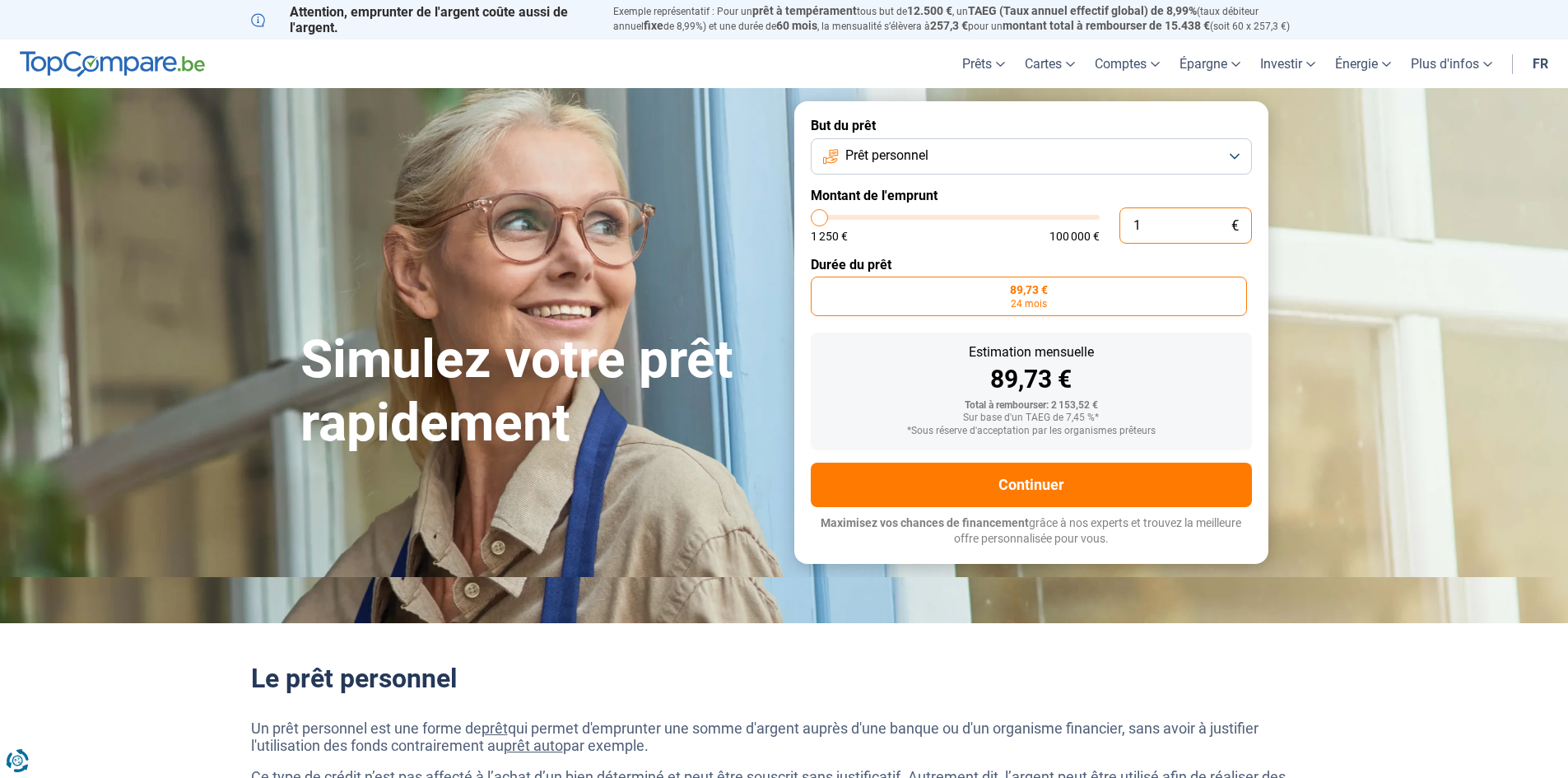
type input "1250"
type input "165"
type input "1250"
type input "1 650"
type input "1750"
